Goal: Transaction & Acquisition: Purchase product/service

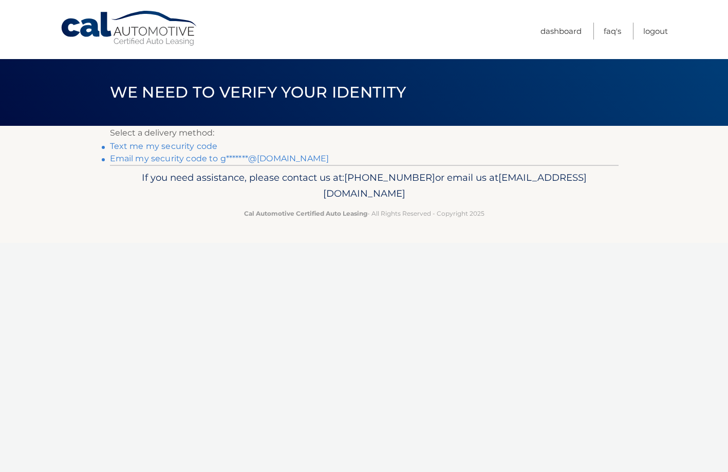
click at [201, 160] on link "Email my security code to g*******@[DOMAIN_NAME]" at bounding box center [219, 159] width 219 height 10
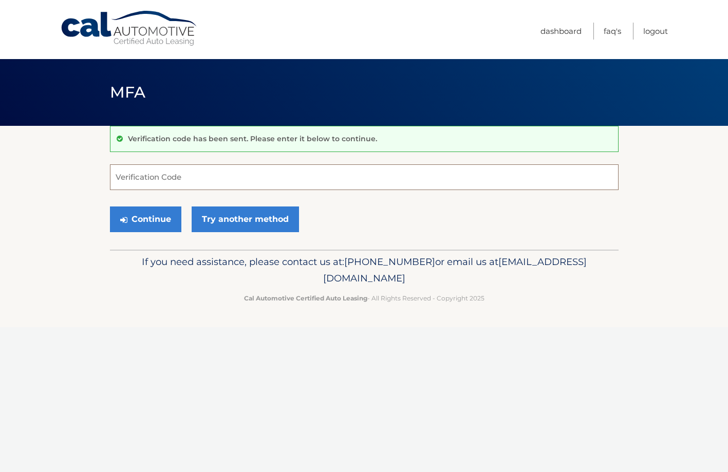
click at [175, 174] on input "Verification Code" at bounding box center [364, 177] width 509 height 26
type input "635593"
click at [143, 219] on button "Continue" at bounding box center [145, 220] width 71 height 26
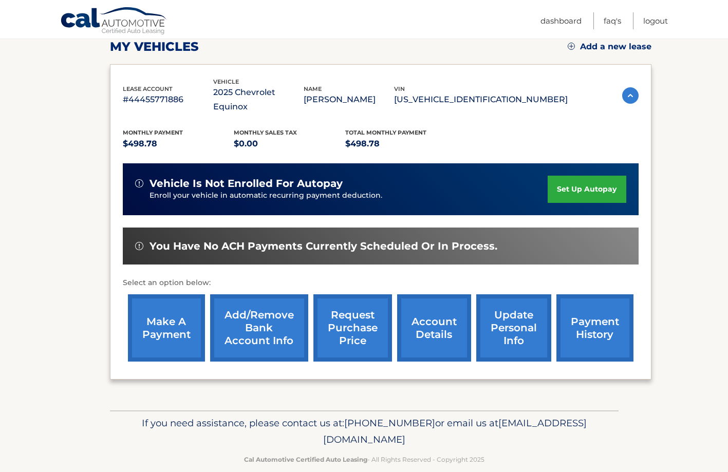
scroll to position [148, 0]
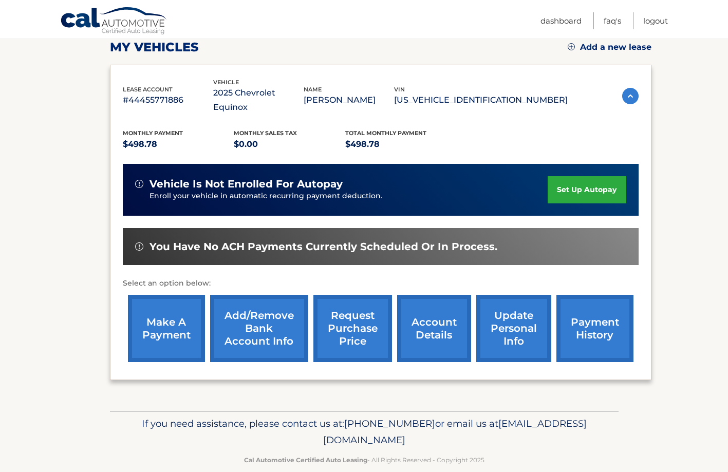
click at [163, 305] on link "make a payment" at bounding box center [166, 328] width 77 height 67
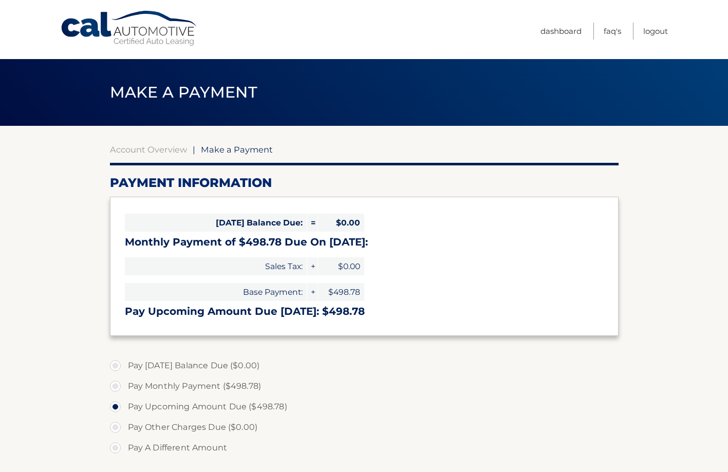
select select "N2IzNzZmNjItZDFlZi00NDFhLTkwZWQtNGRjMDJlZDM5Nzdm"
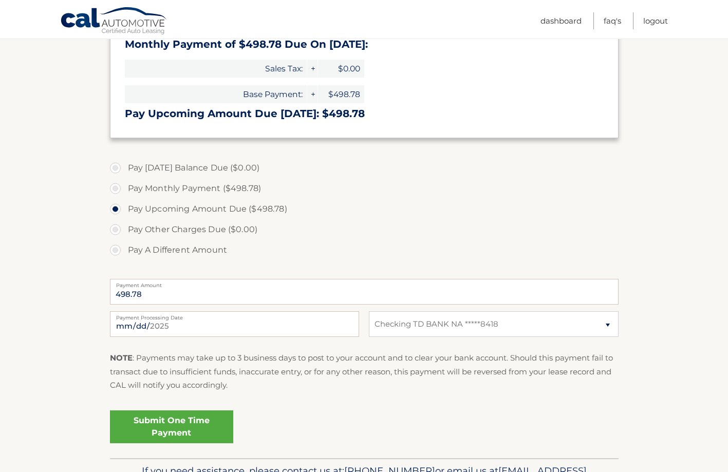
scroll to position [200, 0]
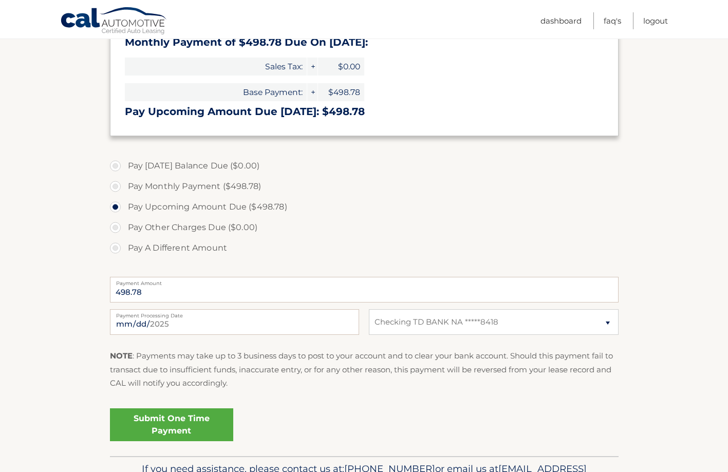
click at [190, 419] on link "Submit One Time Payment" at bounding box center [171, 424] width 123 height 33
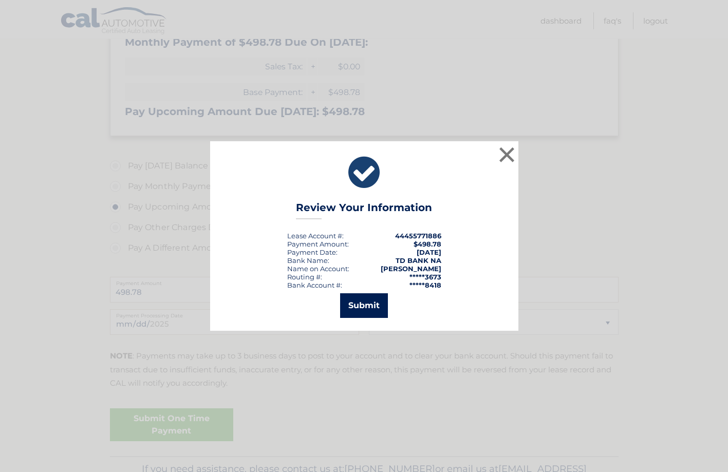
click at [366, 306] on button "Submit" at bounding box center [364, 305] width 48 height 25
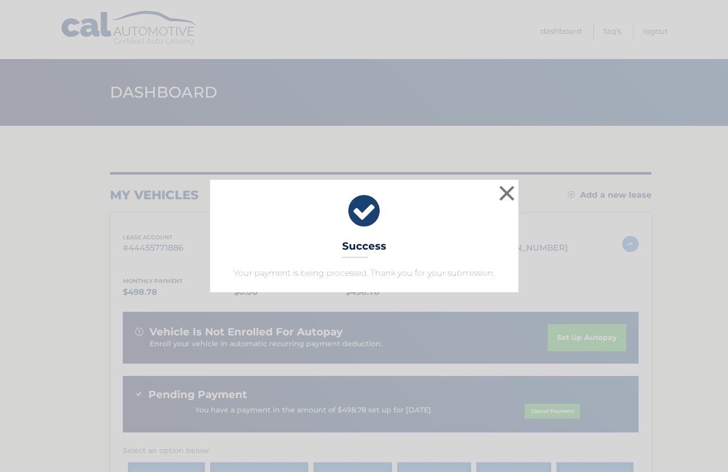
click at [361, 216] on icon at bounding box center [364, 211] width 283 height 37
click at [504, 196] on button "×" at bounding box center [507, 193] width 21 height 21
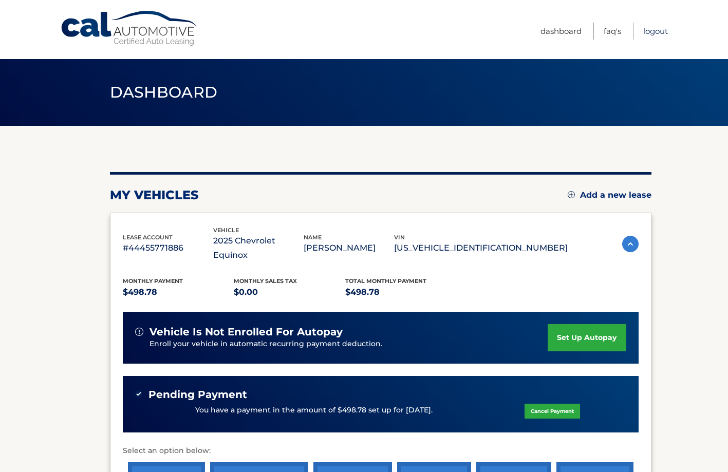
click at [655, 33] on link "Logout" at bounding box center [655, 31] width 25 height 17
